Goal: Check status: Check status

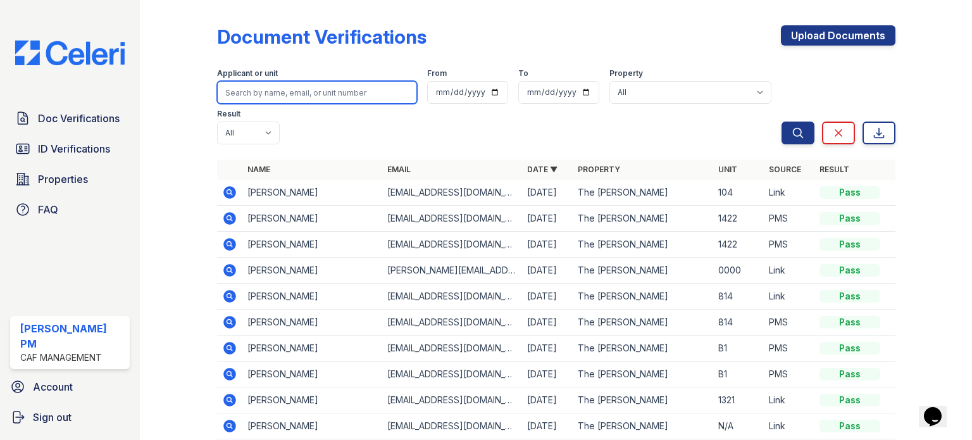
click at [325, 93] on input "search" at bounding box center [317, 92] width 200 height 23
type input "marley"
click at [782, 122] on button "Search" at bounding box center [798, 133] width 33 height 23
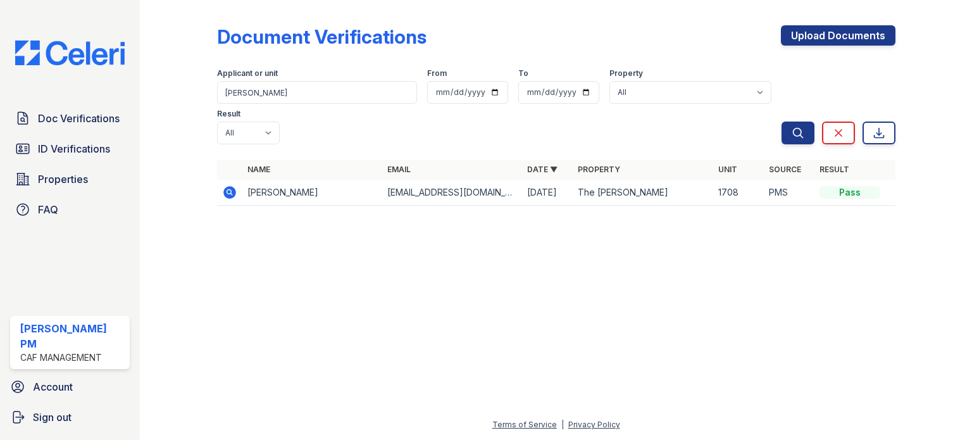
click at [226, 186] on icon at bounding box center [229, 192] width 13 height 13
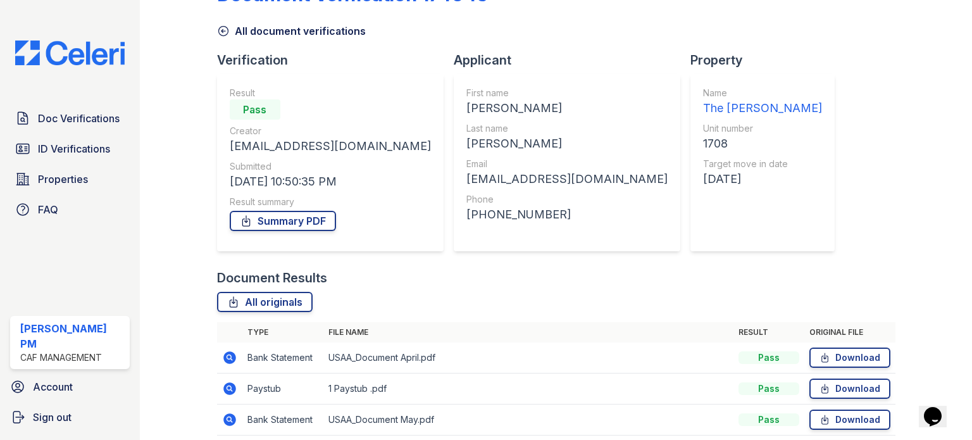
scroll to position [127, 0]
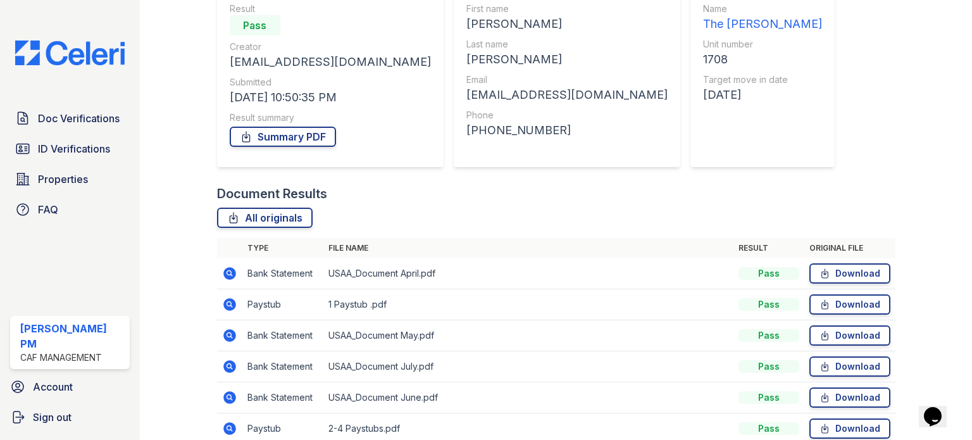
click at [218, 303] on td at bounding box center [229, 304] width 25 height 31
click at [228, 308] on icon at bounding box center [229, 304] width 13 height 13
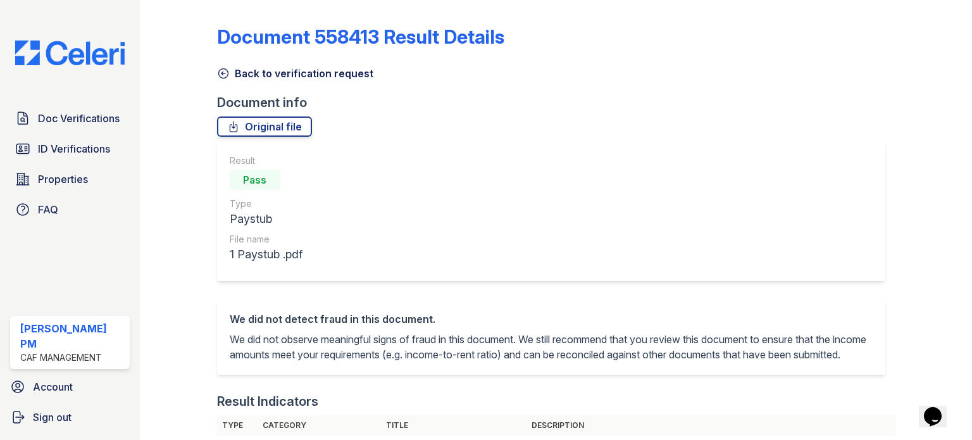
click at [234, 72] on link "Back to verification request" at bounding box center [295, 73] width 156 height 15
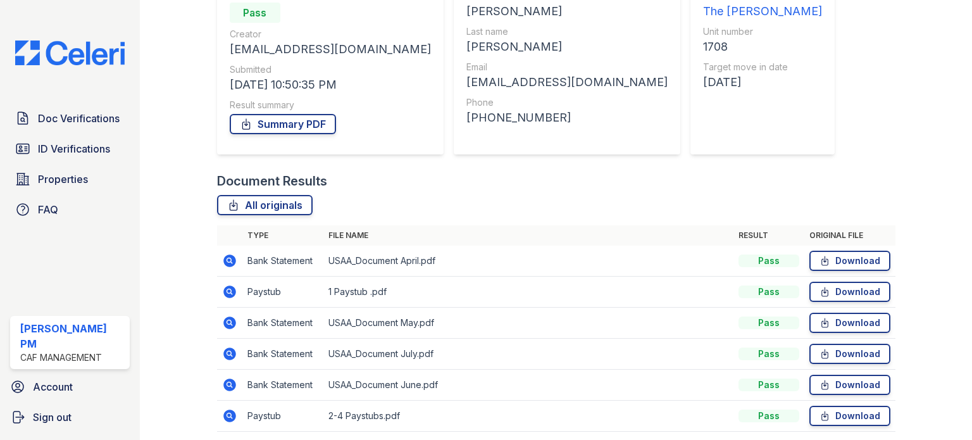
scroll to position [185, 0]
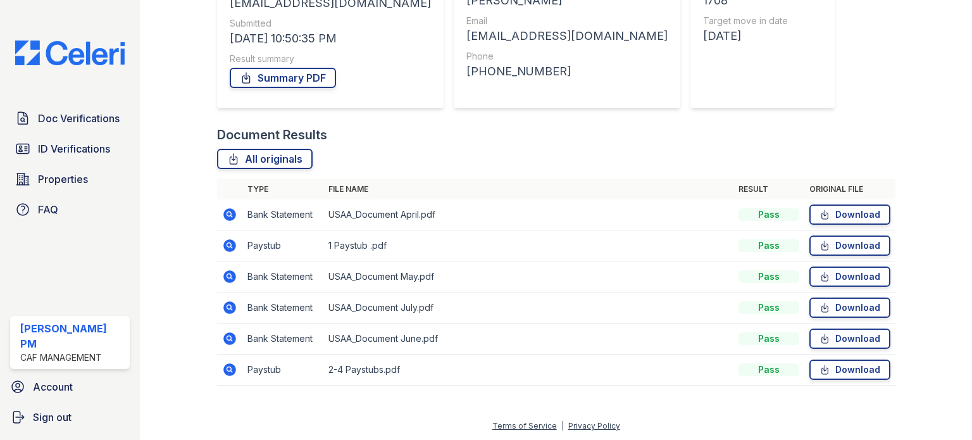
click at [235, 368] on icon at bounding box center [229, 369] width 13 height 13
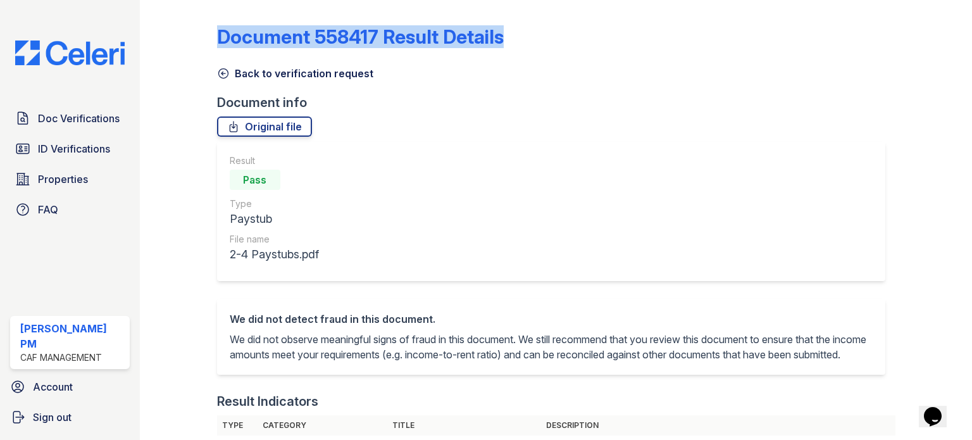
click at [220, 71] on icon at bounding box center [223, 73] width 13 height 13
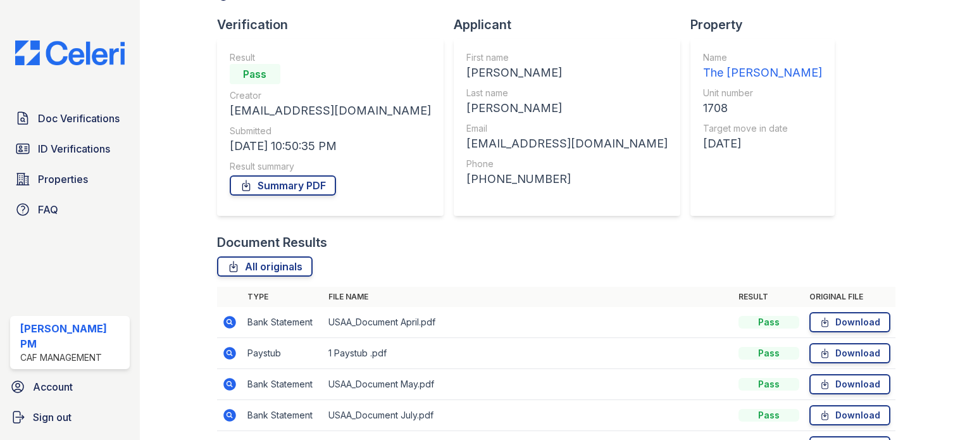
scroll to position [59, 0]
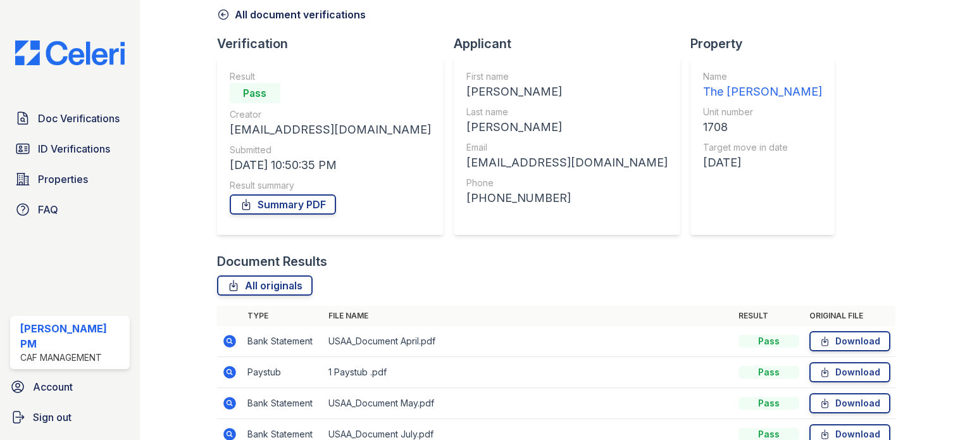
click at [227, 371] on icon at bounding box center [228, 371] width 3 height 3
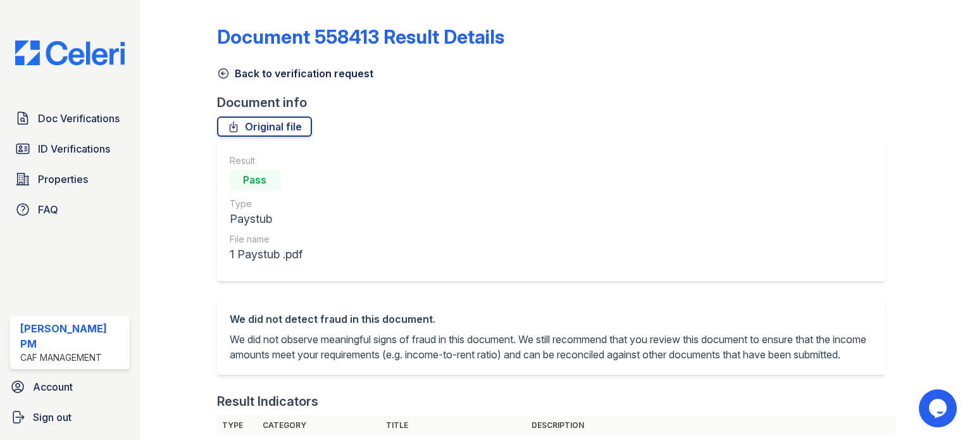
click at [228, 68] on icon at bounding box center [223, 73] width 13 height 13
